Goal: Information Seeking & Learning: Learn about a topic

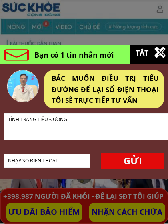
click at [25, 96] on div at bounding box center [23, 86] width 32 height 32
click at [27, 88] on div at bounding box center [23, 86] width 32 height 32
click at [74, 74] on div "BÁC MUỐN ĐIỀU TRỊ TIỂU ĐƯỜNG ĐỂ LẠI SỐ ĐIỆN THOẠI TÔI SẼ TRỰC TIẾP TƯ VẤN" at bounding box center [105, 89] width 107 height 33
click at [68, 36] on div at bounding box center [84, 112] width 168 height 224
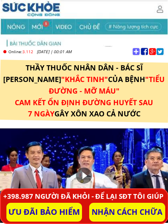
click at [109, 86] on span ""TIỂU ĐƯỜNG - MỠ MÁU"" at bounding box center [107, 84] width 116 height 21
click at [96, 98] on span "CAM KẾT ỔN ĐỊNH ĐƯỜNG HUYẾT SAU 7 NGÀY" at bounding box center [84, 108] width 138 height 21
click at [79, 174] on div at bounding box center [84, 176] width 16 height 16
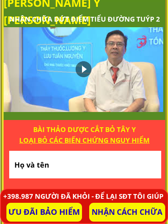
scroll to position [457, 0]
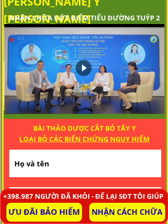
click at [78, 65] on div at bounding box center [84, 68] width 16 height 16
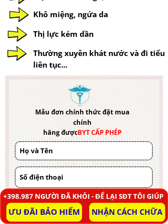
scroll to position [0, 0]
